Goal: Task Accomplishment & Management: Use online tool/utility

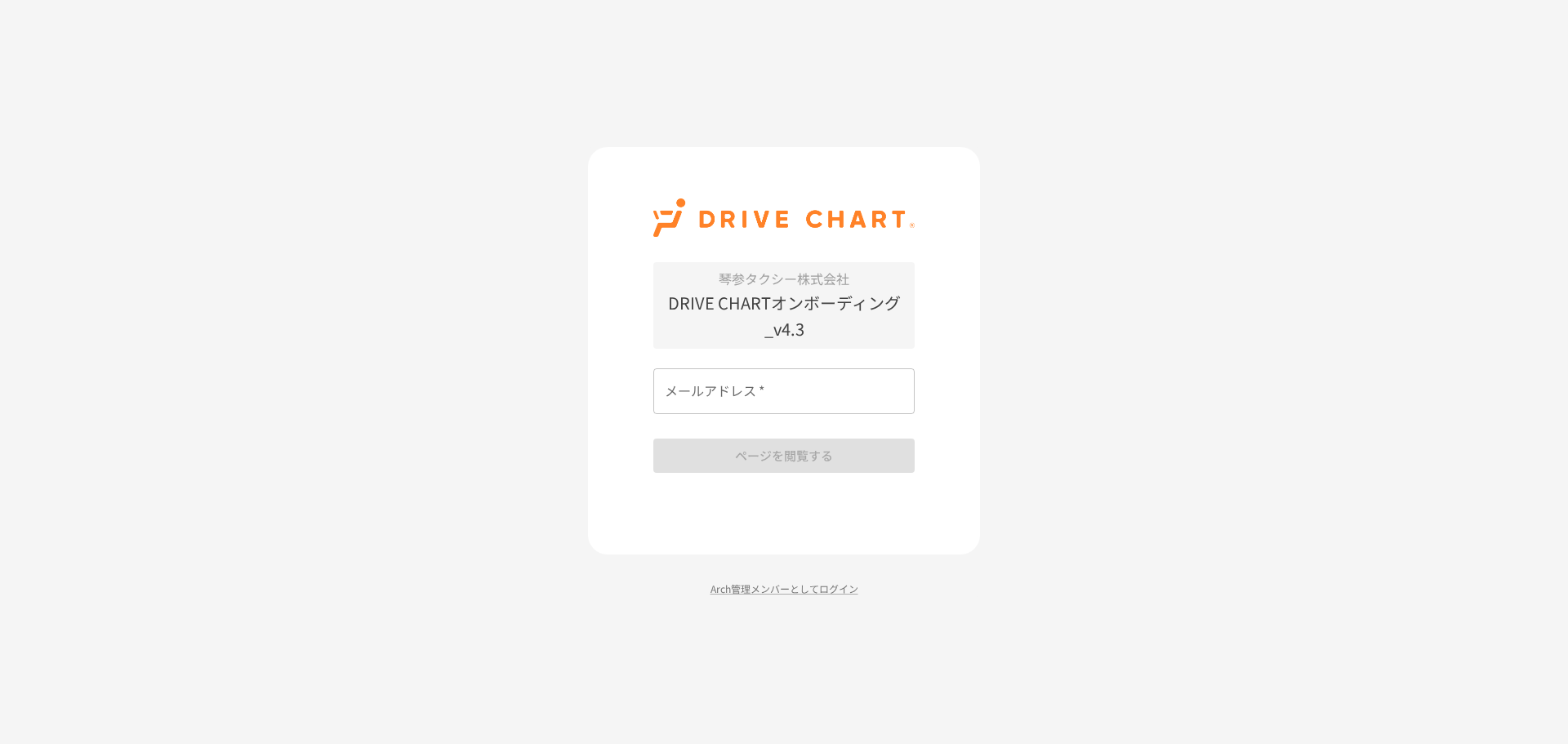
click at [771, 403] on input "メールアドレス   *" at bounding box center [784, 390] width 261 height 45
click at [807, 410] on input "メールアドレス   *" at bounding box center [784, 390] width 261 height 45
type input "*"
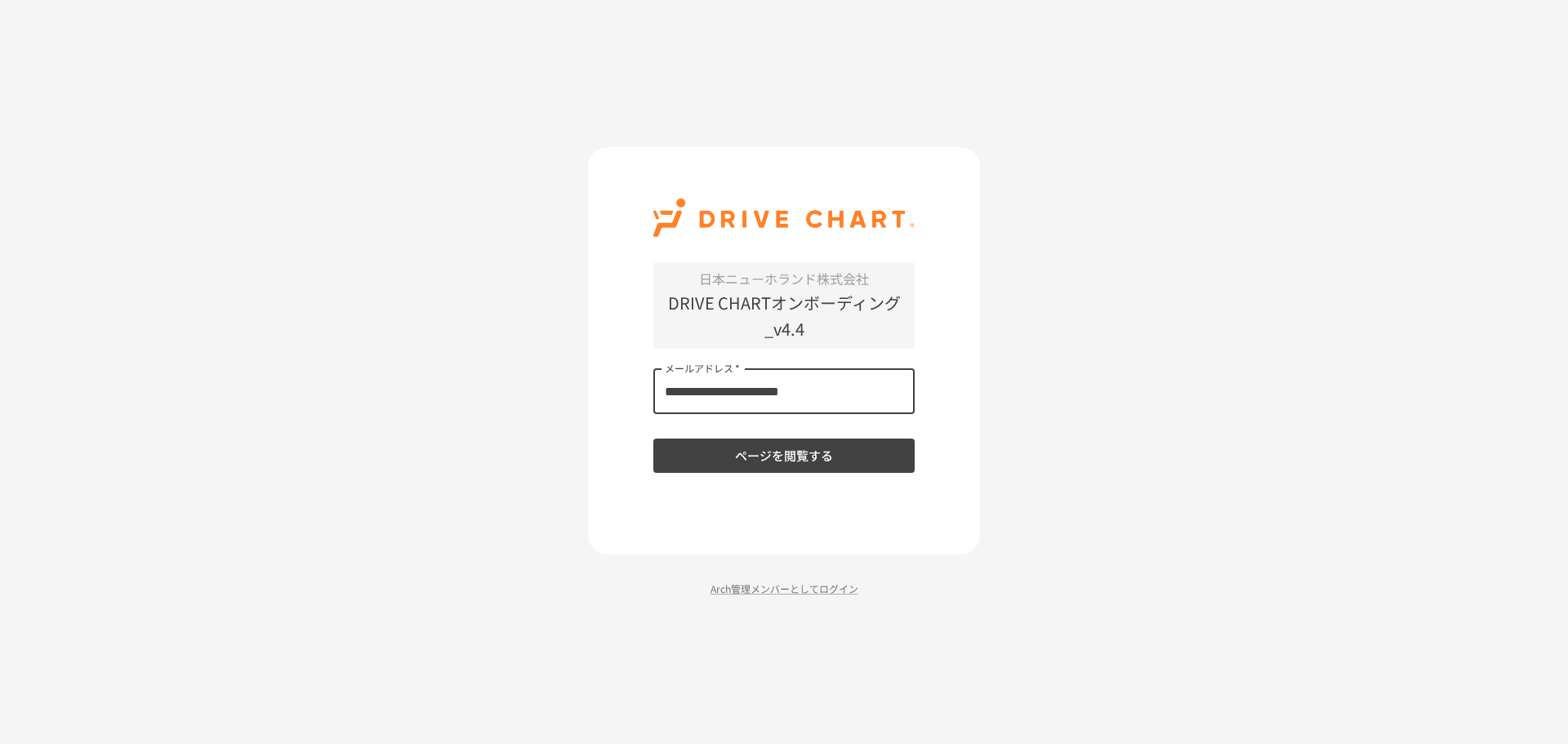
type input "**********"
click at [653, 438] on button "ページを閲覧する" at bounding box center [784, 455] width 261 height 35
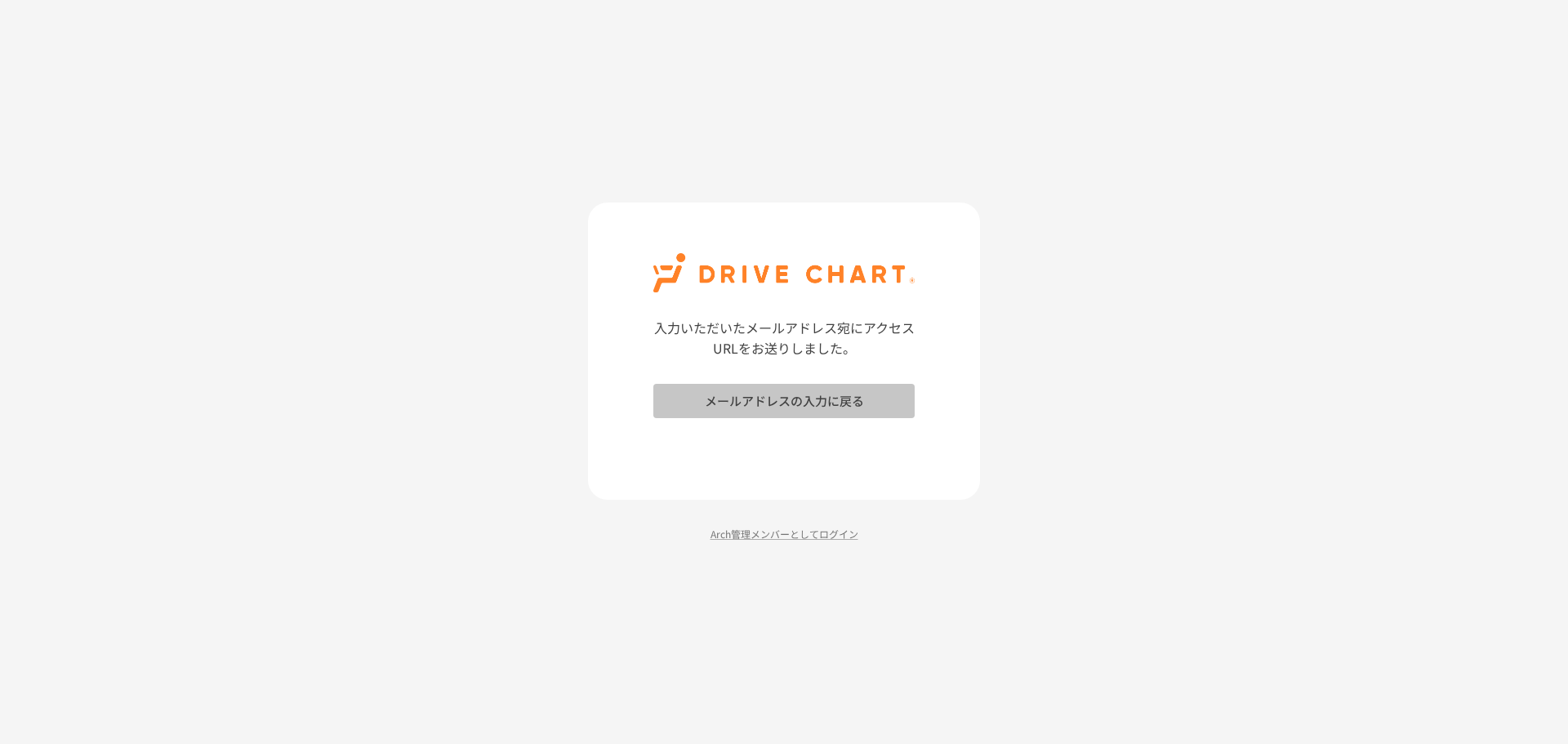
click at [783, 400] on button "メールアドレスの入力に戻る" at bounding box center [784, 401] width 261 height 35
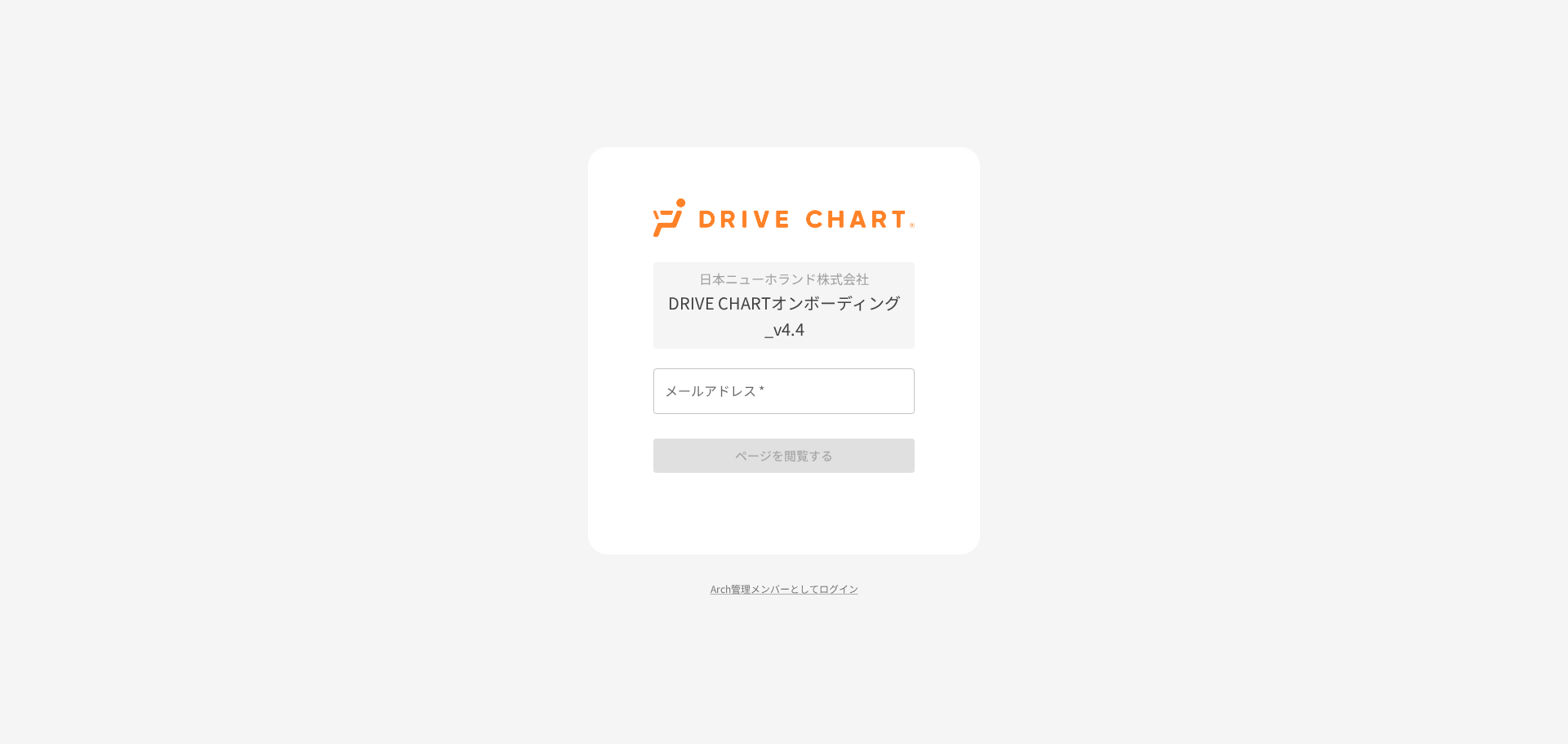
click at [783, 400] on input "メールアドレス   *" at bounding box center [784, 390] width 261 height 45
type input "*"
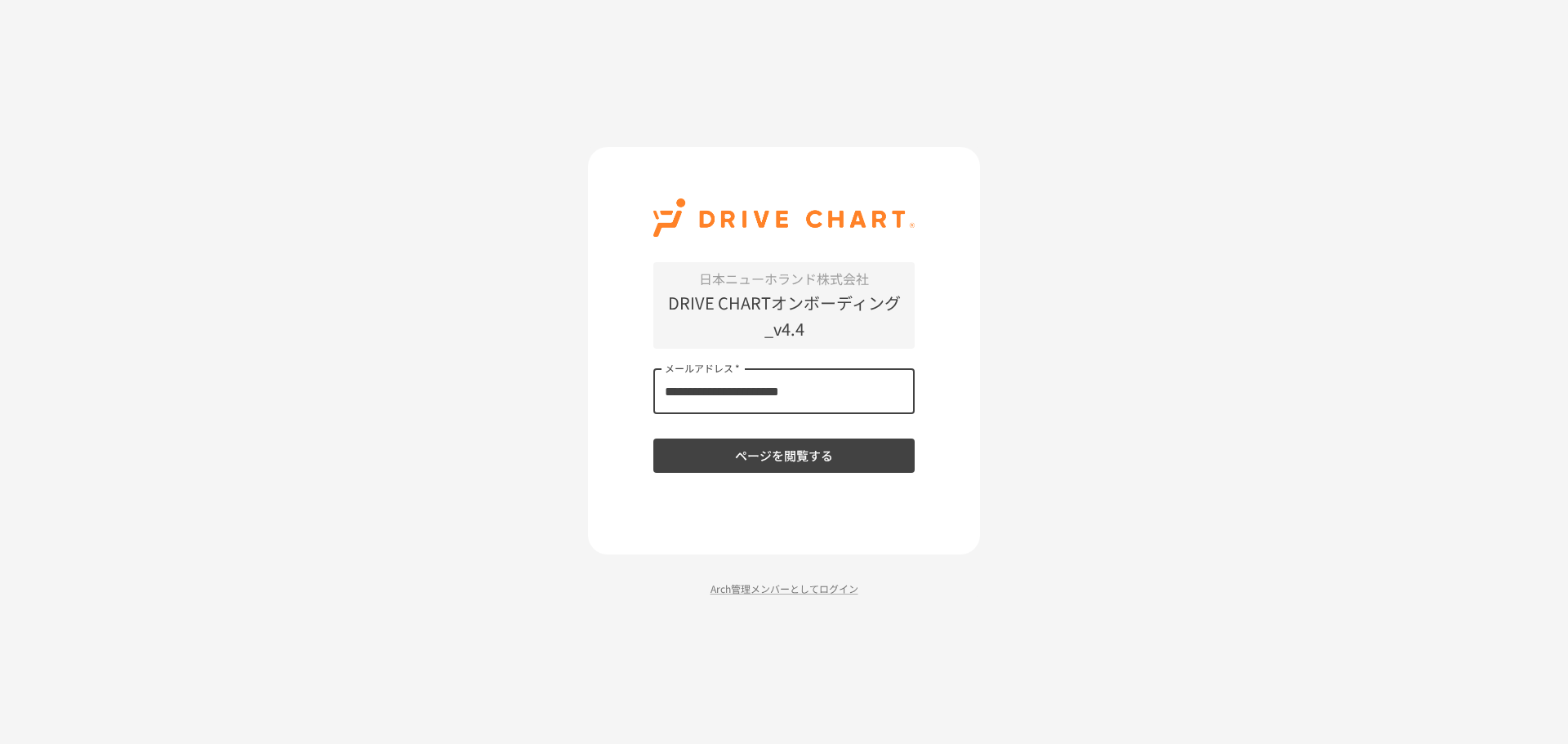
type input "**********"
click at [653, 438] on button "ページを閲覧する" at bounding box center [784, 455] width 261 height 35
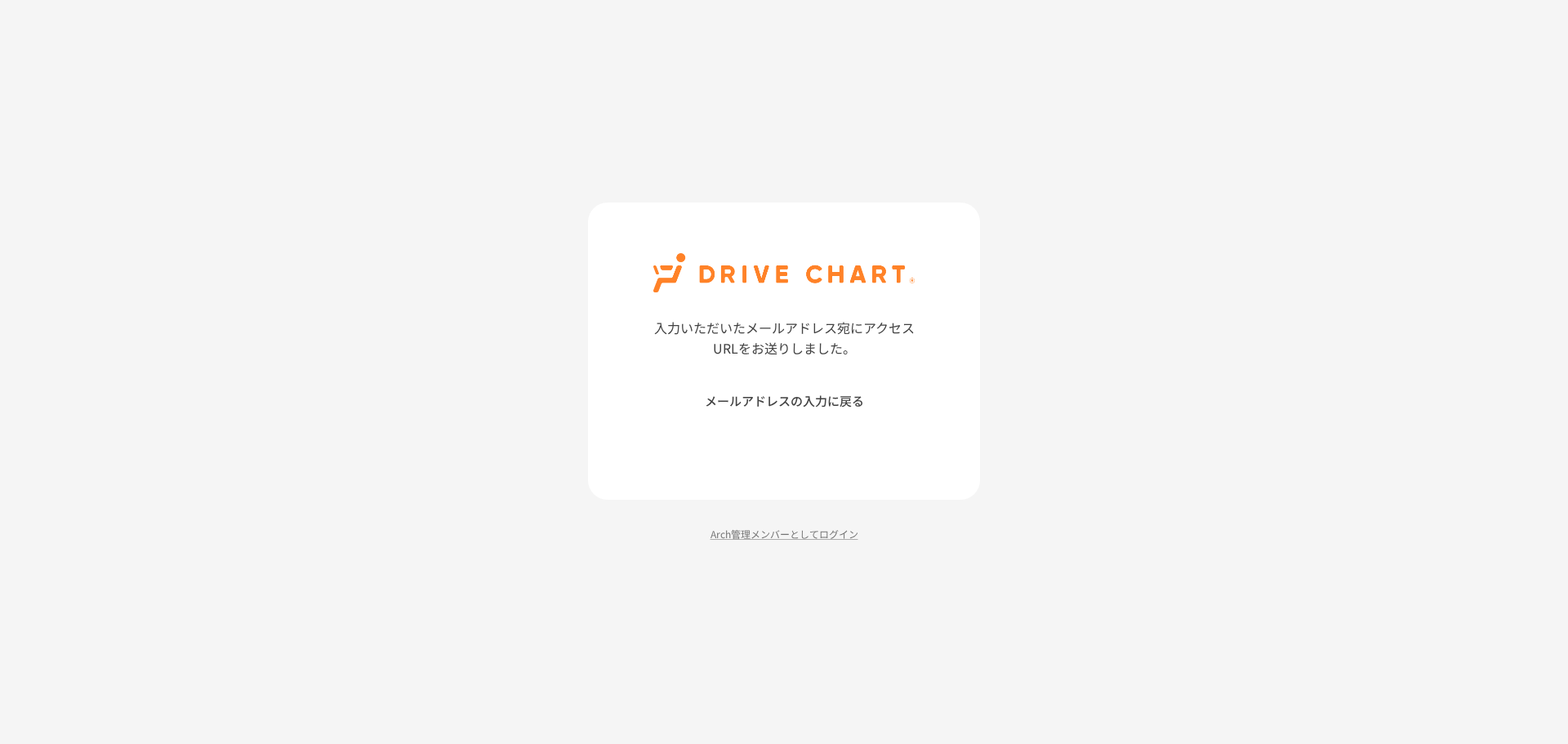
click at [783, 400] on button "メールアドレスの入力に戻る" at bounding box center [784, 401] width 261 height 35
